Goal: Information Seeking & Learning: Learn about a topic

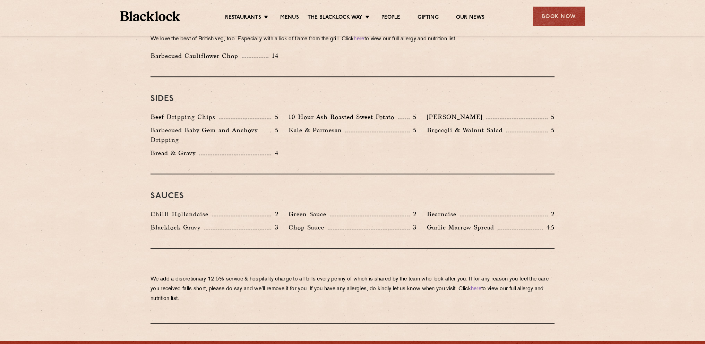
scroll to position [1075, 0]
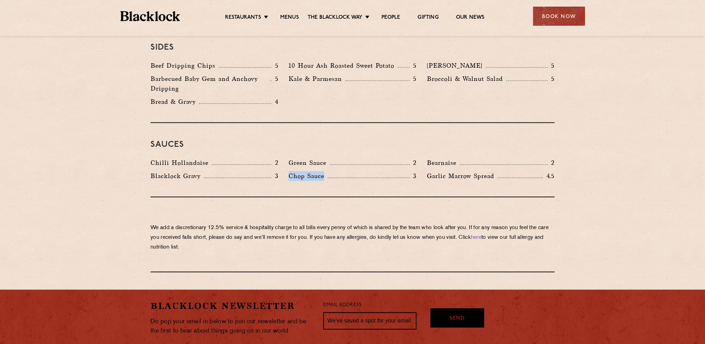
drag, startPoint x: 327, startPoint y: 156, endPoint x: 288, endPoint y: 152, distance: 39.4
click at [288, 171] on div "Chop Sauce 3" at bounding box center [352, 177] width 138 height 13
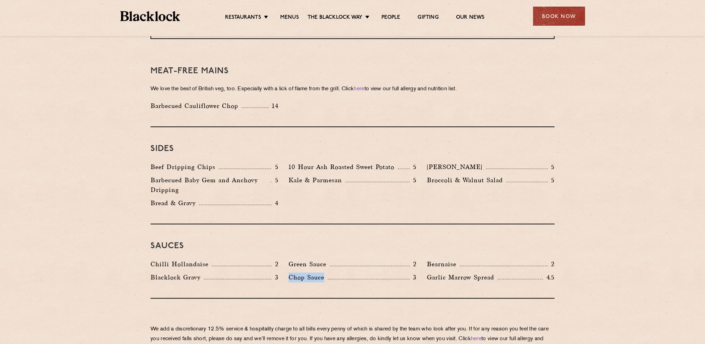
scroll to position [971, 0]
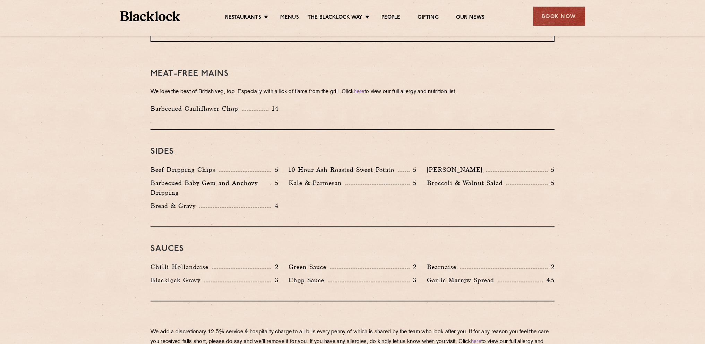
click at [437, 262] on p "Bearnaise" at bounding box center [443, 267] width 33 height 10
copy p "Bearnaise"
drag, startPoint x: 318, startPoint y: 262, endPoint x: 278, endPoint y: 264, distance: 39.9
click at [278, 264] on div "Chilli Hollandaise 2 Green Sauce 2 Bearnaise 2 [PERSON_NAME] Gravy 3 Chop Sauce…" at bounding box center [352, 275] width 414 height 26
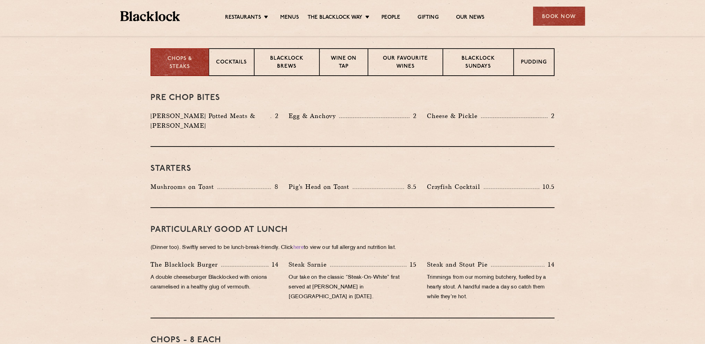
scroll to position [243, 0]
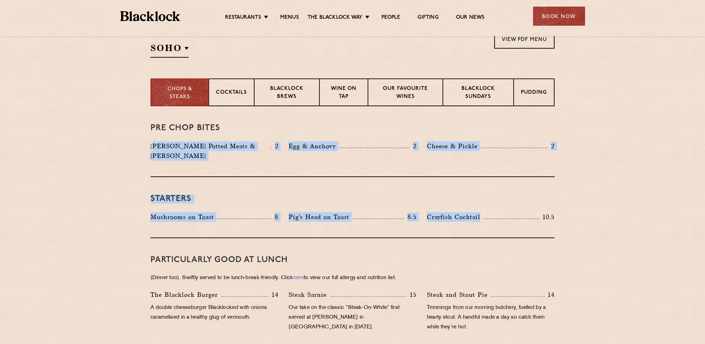
drag, startPoint x: 494, startPoint y: 208, endPoint x: 155, endPoint y: 148, distance: 344.0
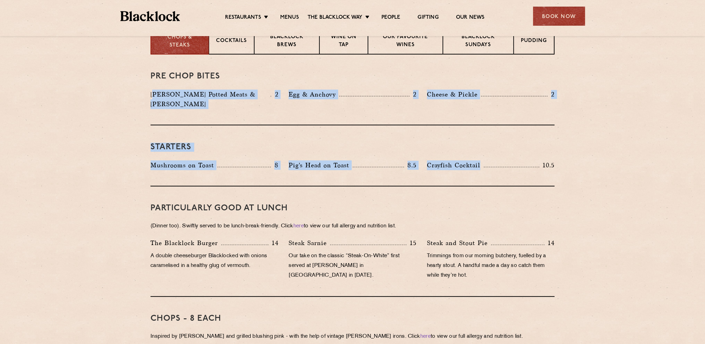
scroll to position [312, 0]
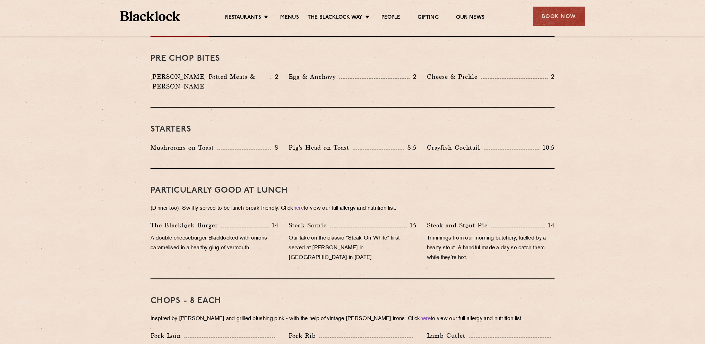
click at [175, 188] on div "PARTICULARLY GOOD AT LUNCH (Dinner too). Swiftly served to be lunch-break-frien…" at bounding box center [352, 223] width 404 height 110
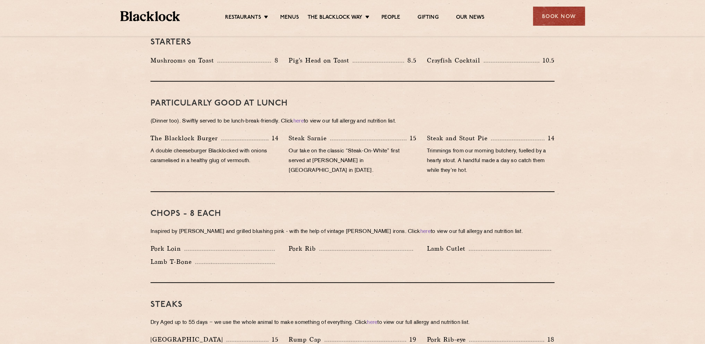
scroll to position [416, 0]
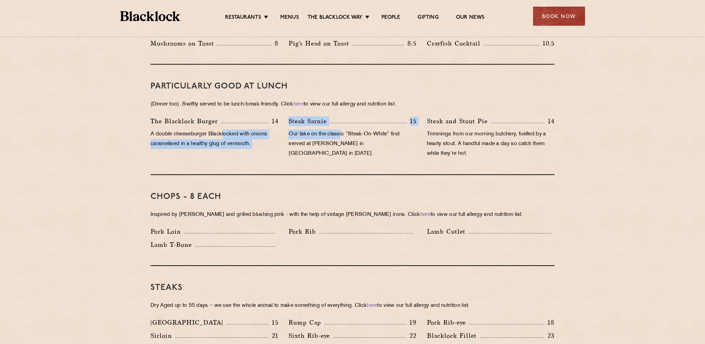
drag, startPoint x: 224, startPoint y: 129, endPoint x: 344, endPoint y: 123, distance: 119.8
click at [341, 123] on div "The [PERSON_NAME] Burger 14 A double cheeseburger Blacklocked with onions caram…" at bounding box center [352, 139] width 414 height 46
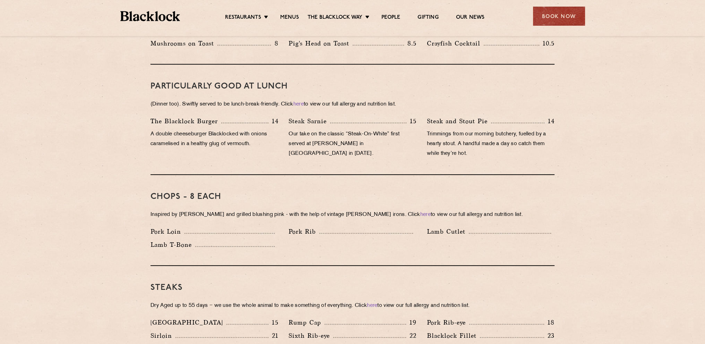
click at [252, 116] on div "The [PERSON_NAME] Burger 14" at bounding box center [214, 121] width 128 height 10
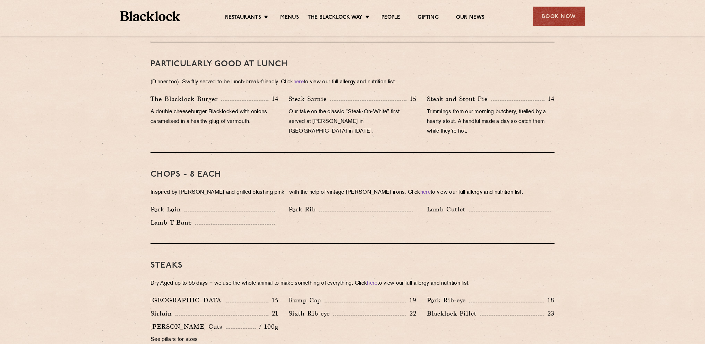
scroll to position [451, 0]
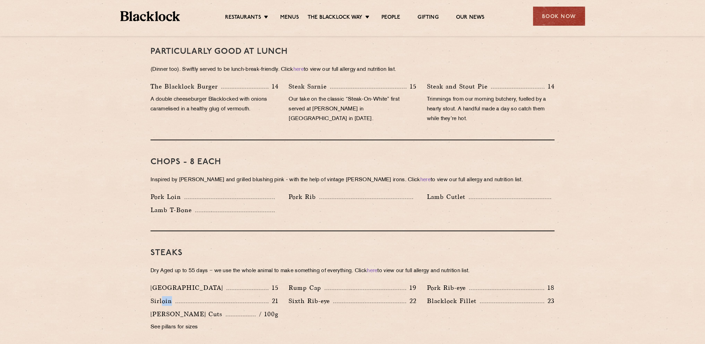
drag, startPoint x: 180, startPoint y: 291, endPoint x: 233, endPoint y: 291, distance: 52.7
click at [169, 296] on div "Sirloin 21" at bounding box center [214, 301] width 128 height 10
drag, startPoint x: 389, startPoint y: 287, endPoint x: 444, endPoint y: 283, distance: 55.3
click at [417, 284] on div "Denver 15 Rump Cap 19 Pork Rib-eye 18 Sirloin 21 Sixth Rib-eye 22 [PERSON_NAME]…" at bounding box center [352, 309] width 414 height 53
drag, startPoint x: 463, startPoint y: 286, endPoint x: 382, endPoint y: 288, distance: 80.5
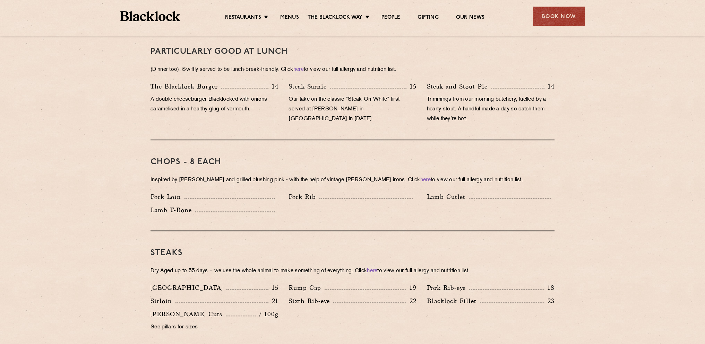
click at [439, 296] on p "Blacklock Fillet" at bounding box center [453, 301] width 53 height 10
drag, startPoint x: 347, startPoint y: 292, endPoint x: 290, endPoint y: 296, distance: 57.3
click at [347, 302] on div at bounding box center [369, 302] width 73 height 1
drag, startPoint x: 479, startPoint y: 294, endPoint x: 445, endPoint y: 287, distance: 34.1
click at [446, 296] on div "[PERSON_NAME] Fillet 23" at bounding box center [491, 301] width 128 height 10
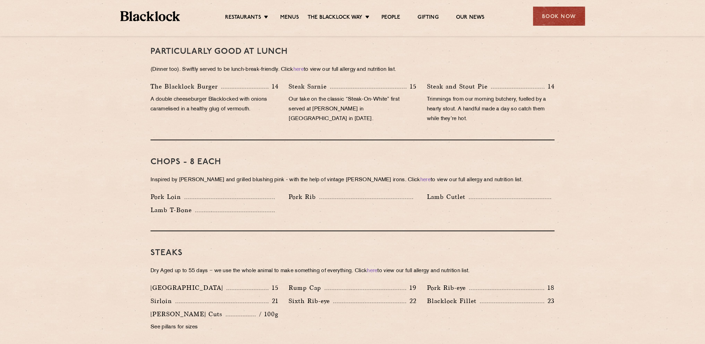
click at [445, 283] on div "Pork Rib-eye 18" at bounding box center [491, 289] width 138 height 13
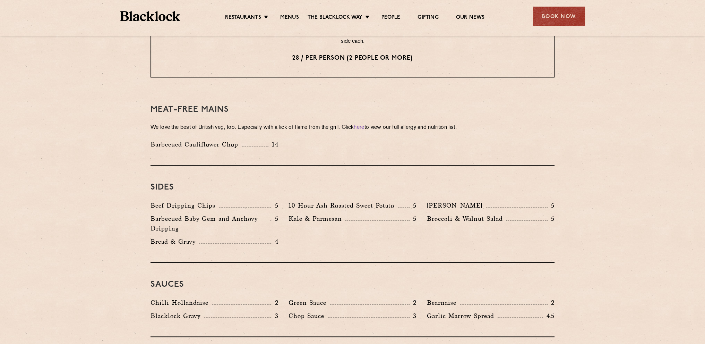
scroll to position [936, 0]
drag, startPoint x: 212, startPoint y: 184, endPoint x: 170, endPoint y: 183, distance: 41.6
click at [171, 199] on p "Beef Dripping Chips" at bounding box center [184, 204] width 68 height 10
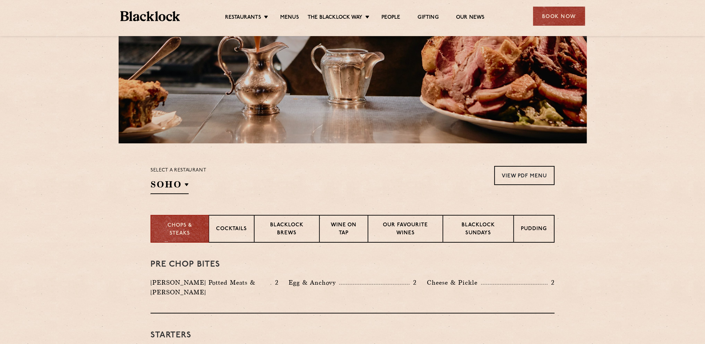
scroll to position [208, 0]
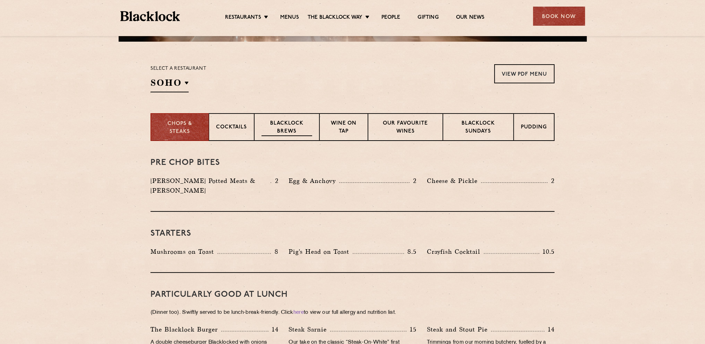
click at [284, 121] on p "Blacklock Brews" at bounding box center [286, 128] width 51 height 16
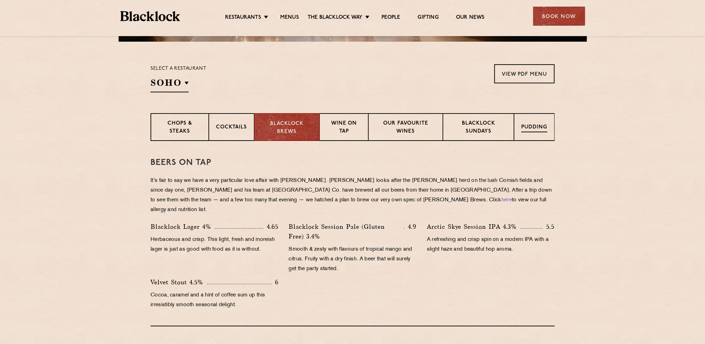
click at [531, 131] on p "Pudding" at bounding box center [534, 127] width 26 height 9
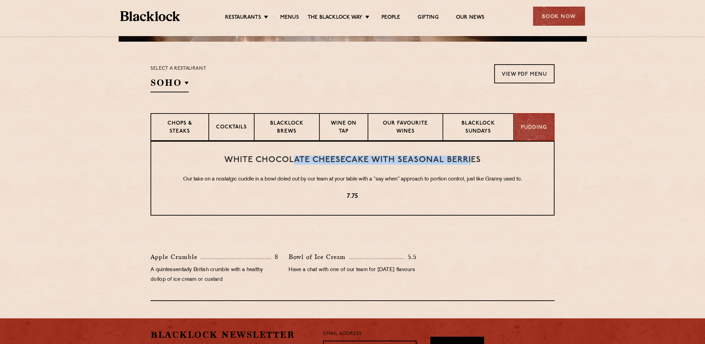
drag, startPoint x: 470, startPoint y: 163, endPoint x: 294, endPoint y: 161, distance: 176.1
click at [294, 161] on h3 "White Chocolate Cheesecake with Seasonal Berries" at bounding box center [352, 159] width 375 height 9
